Goal: Information Seeking & Learning: Find specific fact

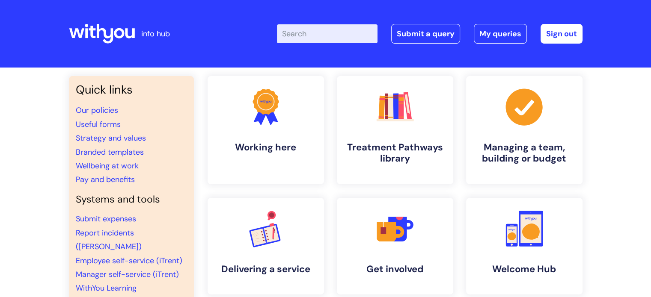
click at [313, 34] on input "Enter your search term here..." at bounding box center [327, 33] width 101 height 19
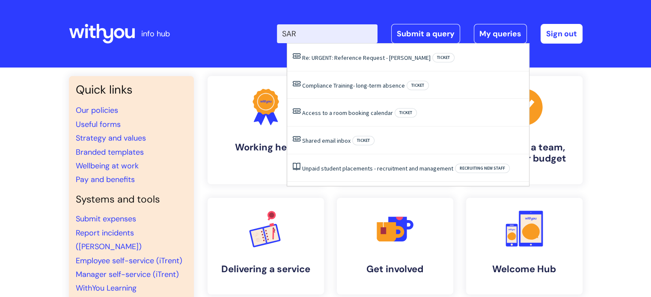
type input "SAR"
click button "Search" at bounding box center [0, 0] width 0 height 0
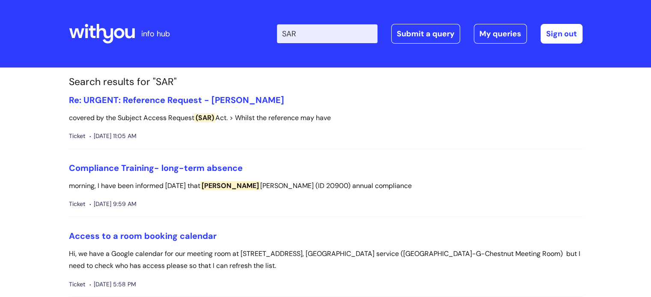
click at [308, 34] on input "SAR" at bounding box center [327, 33] width 101 height 19
type input "SARs"
click button "Search" at bounding box center [0, 0] width 0 height 0
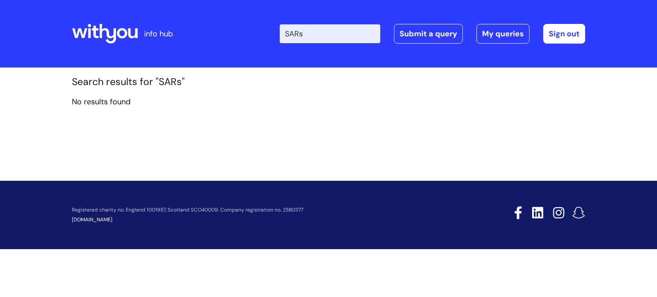
drag, startPoint x: 324, startPoint y: 33, endPoint x: 288, endPoint y: 41, distance: 37.3
click at [284, 41] on div "Enter your search term here... SARs Search Submit a query My queries Welcome Fi…" at bounding box center [392, 34] width 386 height 51
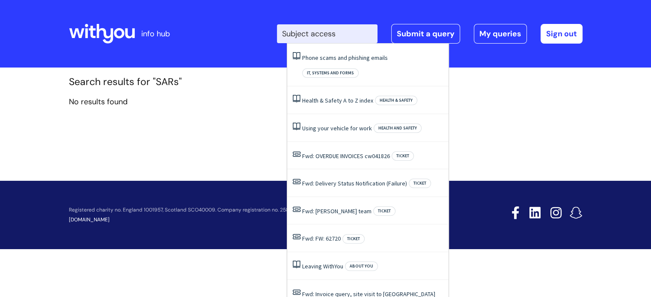
type input "Subject access"
click button "Search" at bounding box center [0, 0] width 0 height 0
